Goal: Navigation & Orientation: Find specific page/section

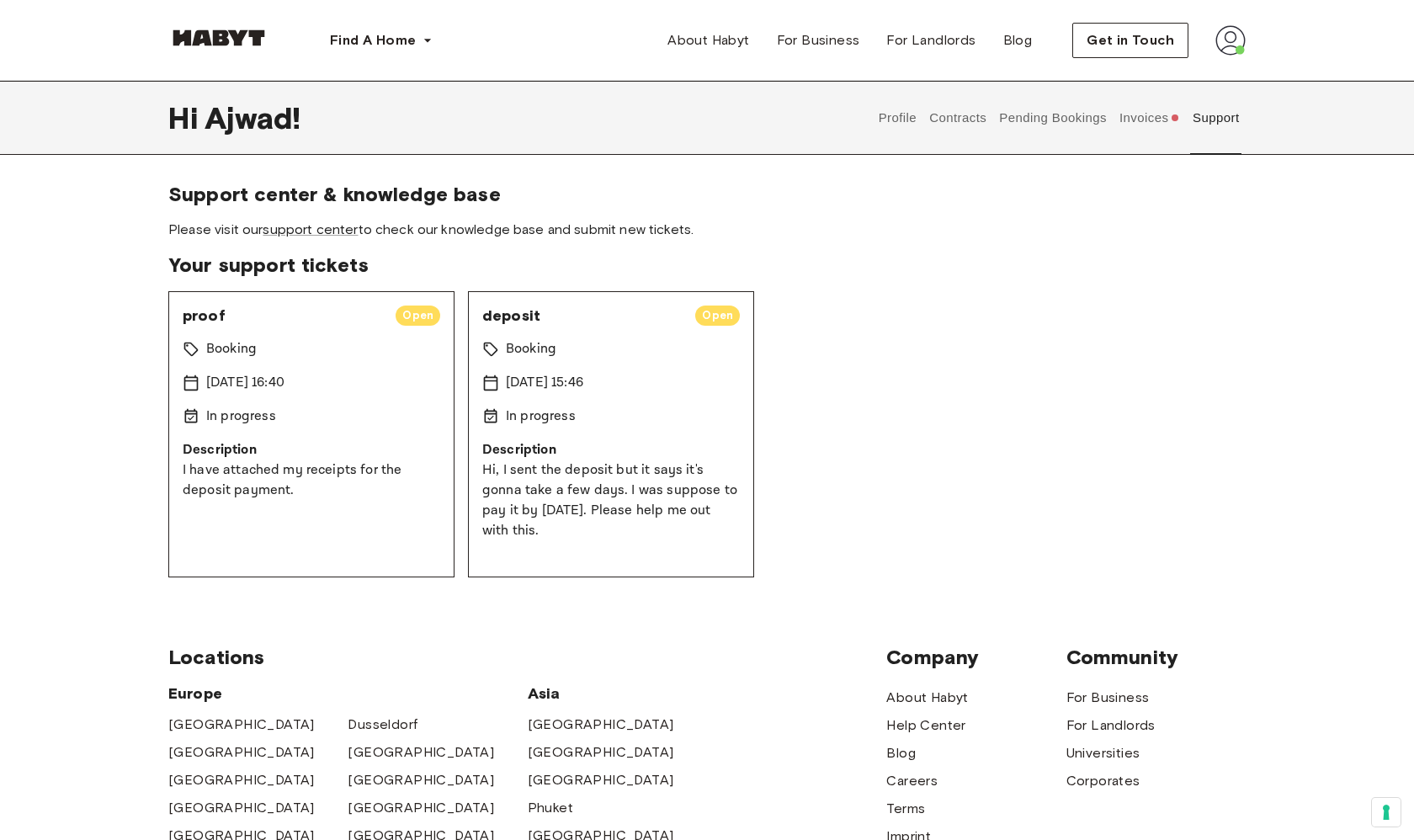
click at [1170, 119] on button "Invoices" at bounding box center [1150, 118] width 65 height 74
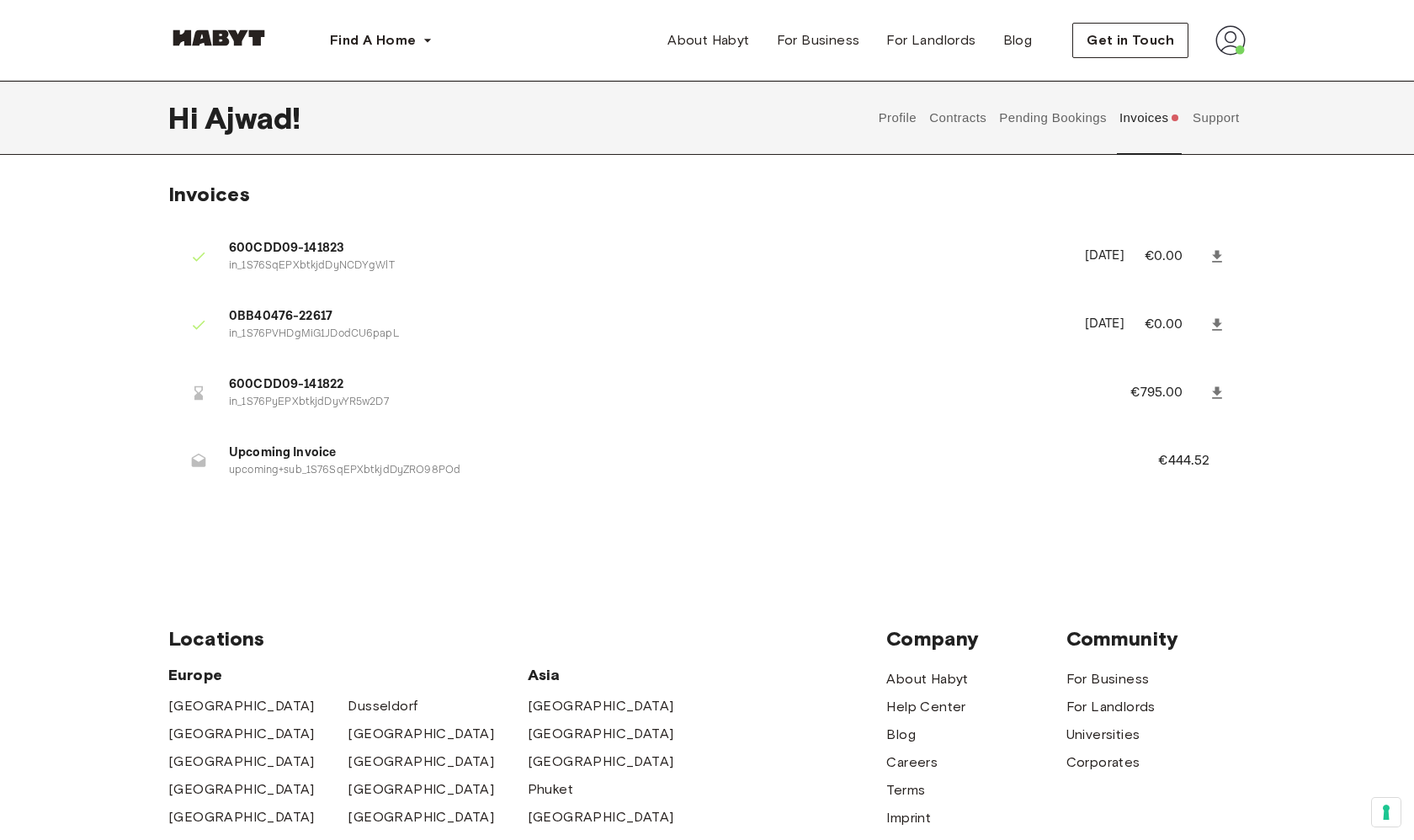
click at [1209, 123] on button "Support" at bounding box center [1215, 118] width 51 height 74
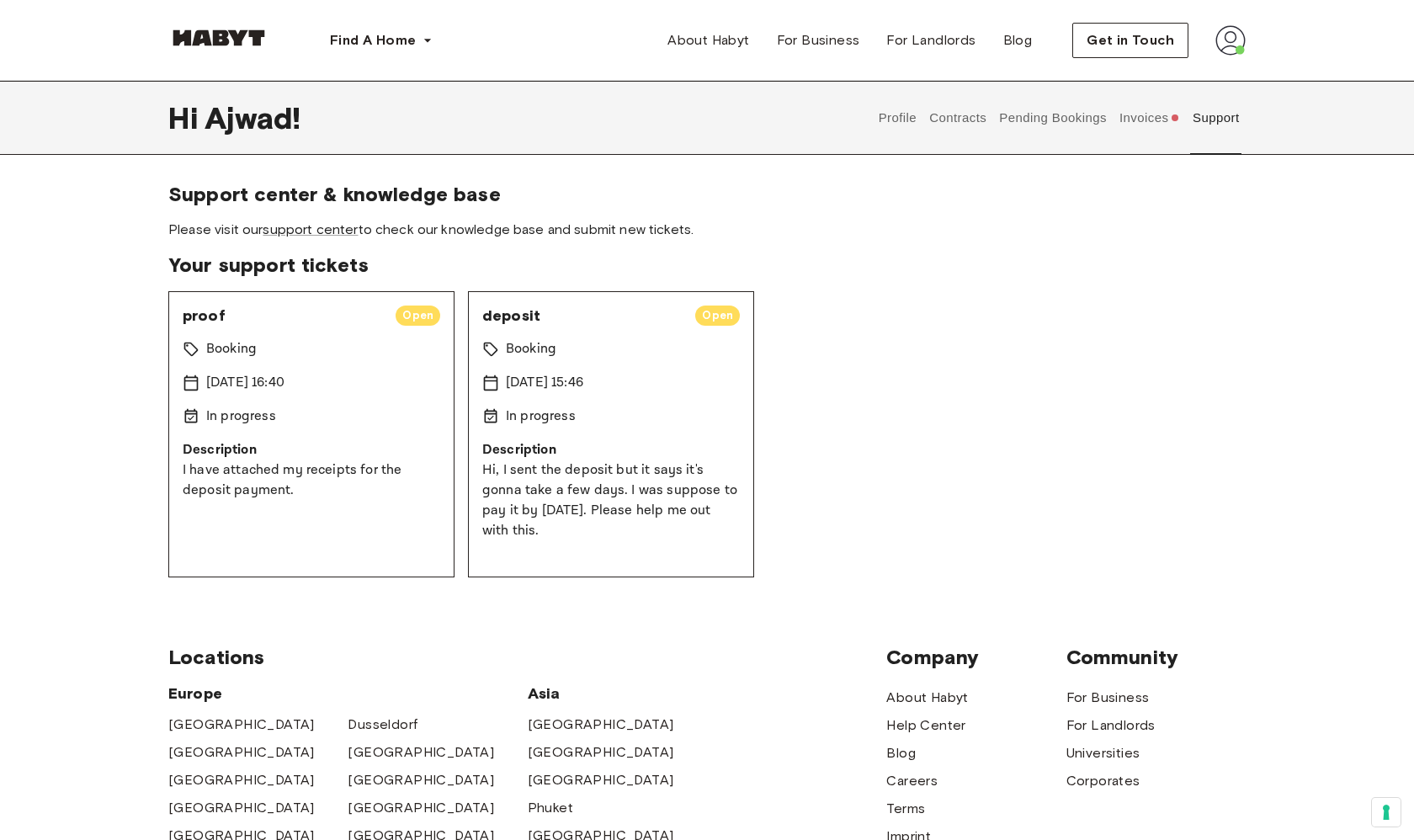
click at [967, 128] on button "Contracts" at bounding box center [958, 118] width 61 height 74
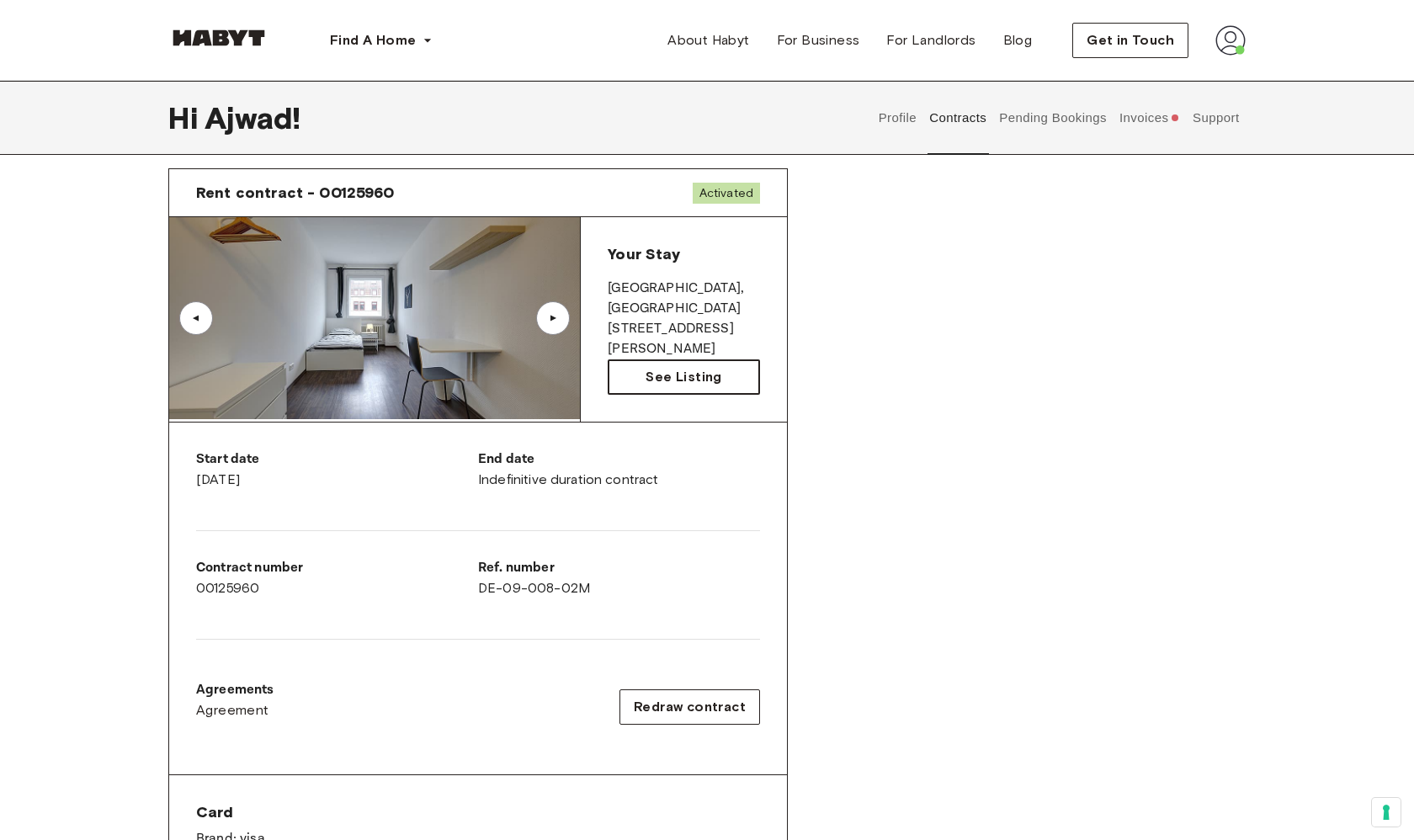
scroll to position [54, 0]
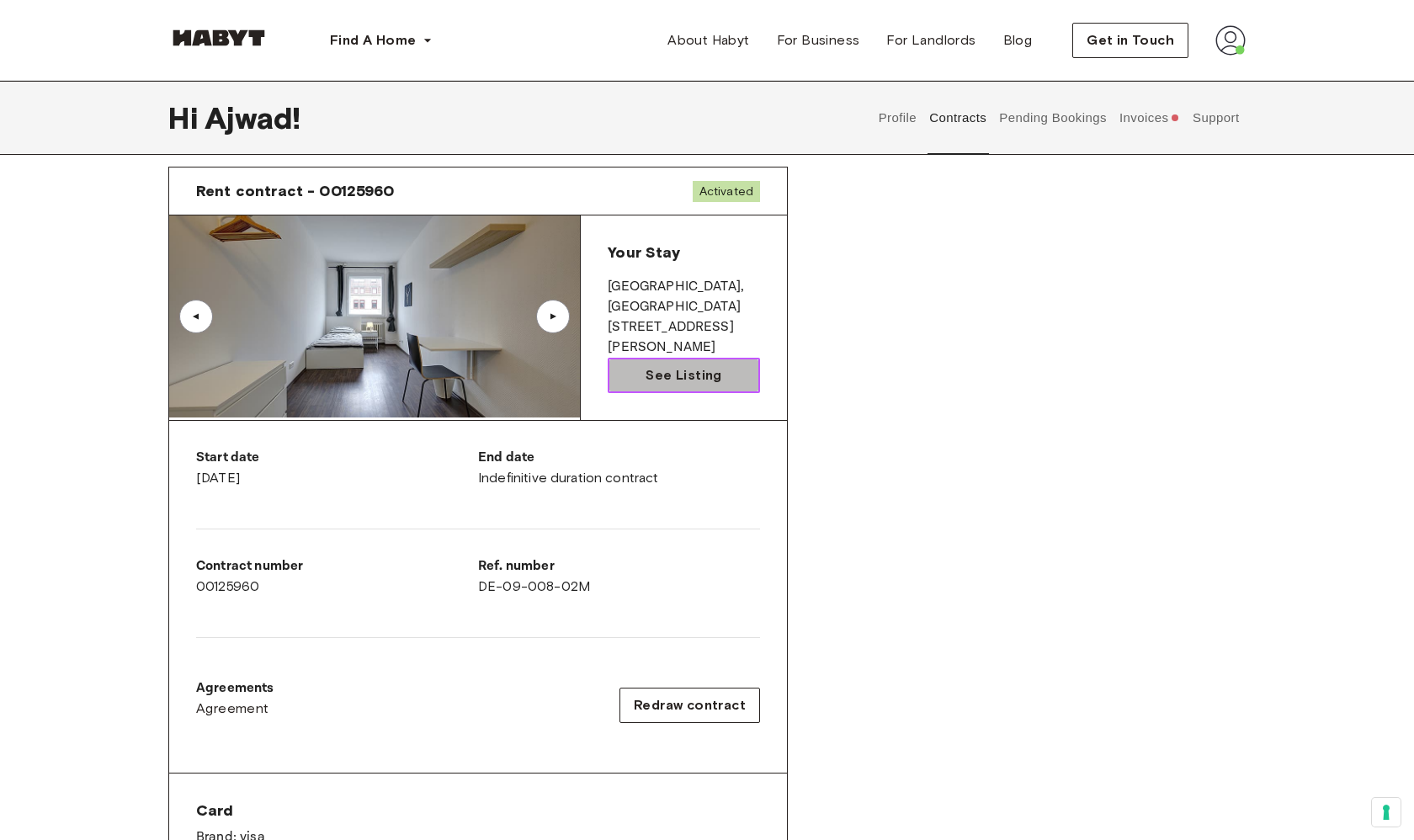
click at [694, 372] on span "See Listing" at bounding box center [683, 375] width 76 height 20
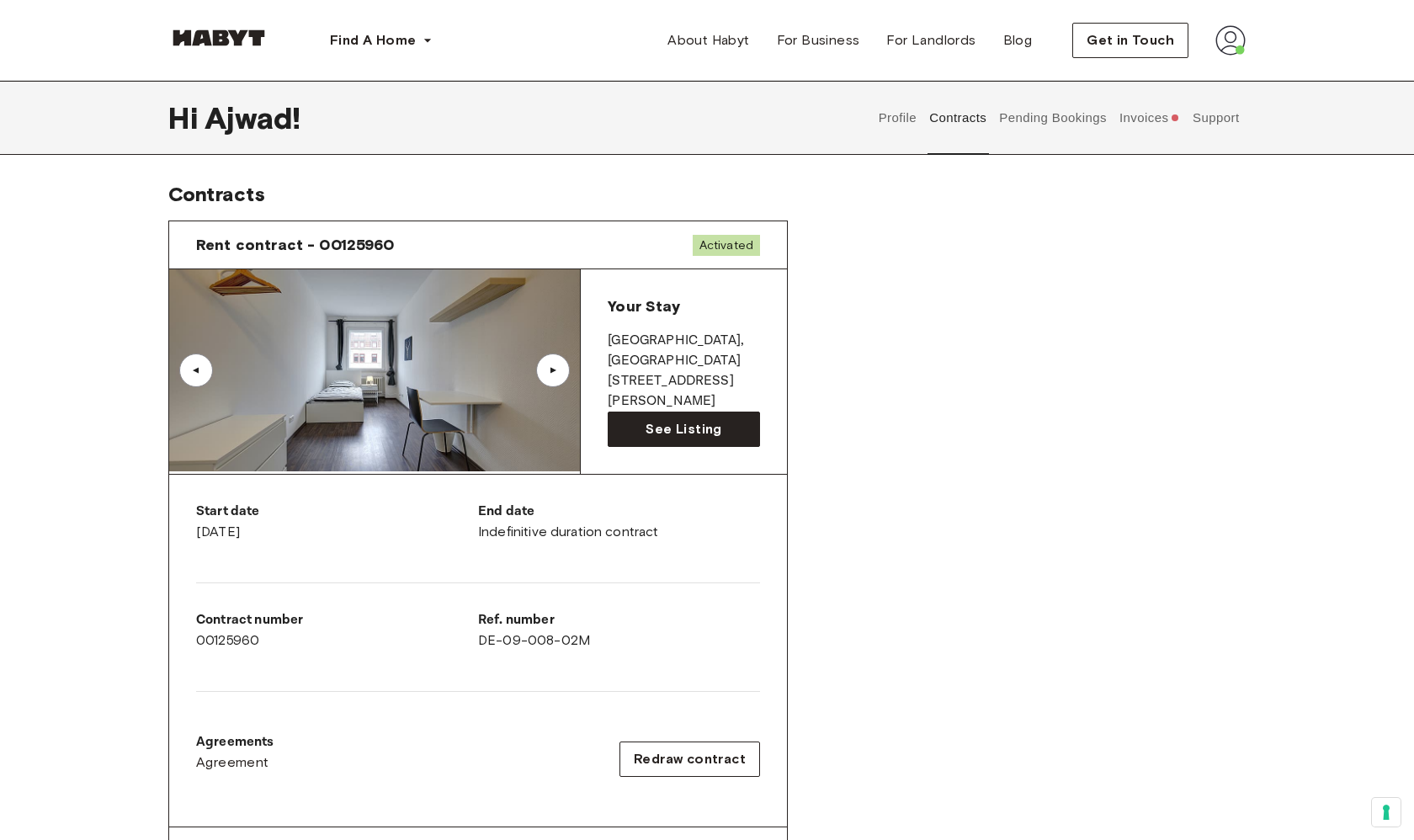
click at [1079, 124] on button "Pending Bookings" at bounding box center [1053, 118] width 112 height 74
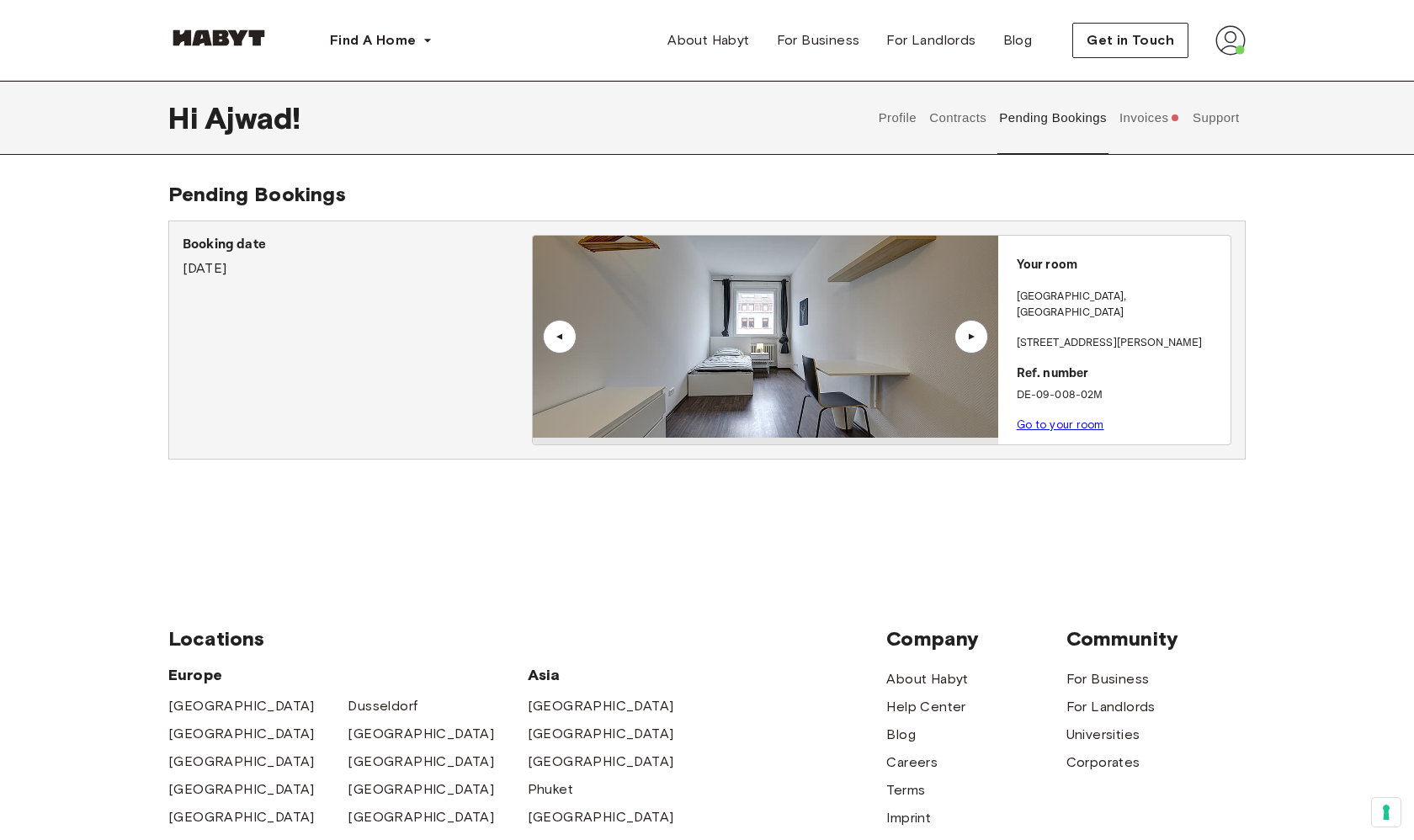
click at [944, 117] on button "Contracts" at bounding box center [958, 118] width 61 height 74
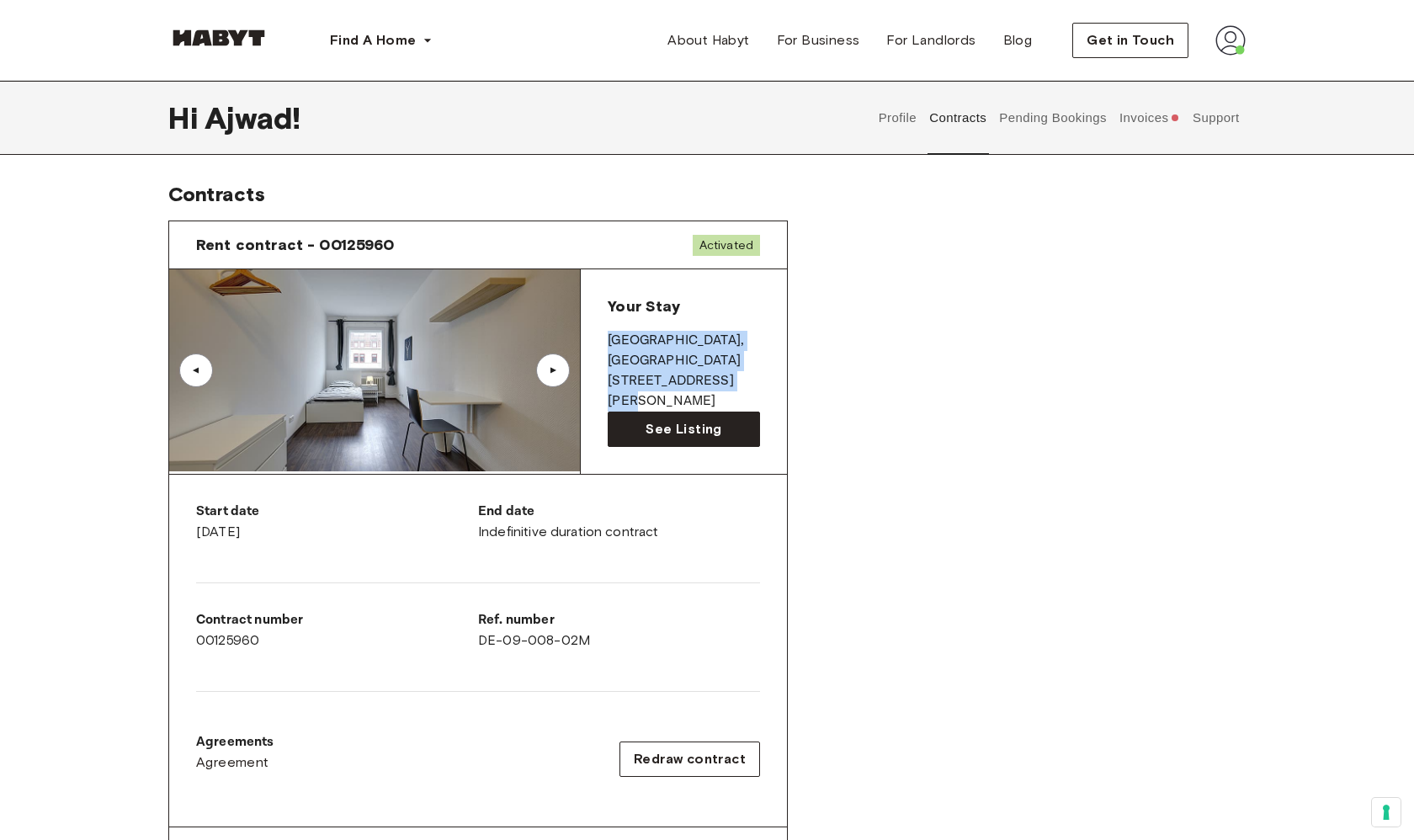
drag, startPoint x: 611, startPoint y: 335, endPoint x: 746, endPoint y: 375, distance: 140.8
click at [746, 375] on div "Your Stay STUTTGART , Bad Cannstatt König-Karl-Straße 84" at bounding box center [683, 354] width 152 height 115
copy div "STUTTGART , Bad Cannstatt König-Karl-Straße 84"
